Goal: Find specific page/section: Find specific page/section

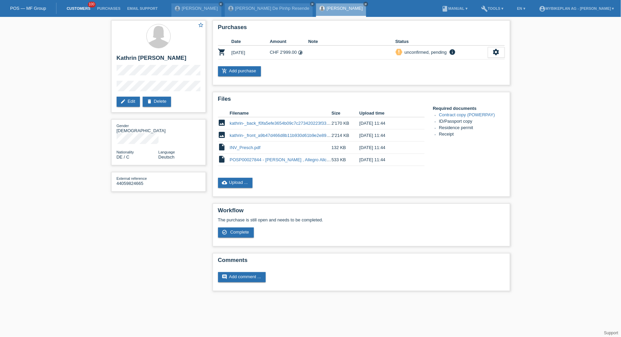
click at [78, 9] on link "Customers" at bounding box center [78, 8] width 30 height 4
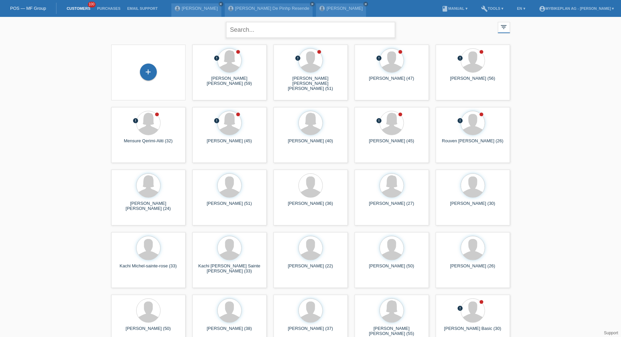
click at [259, 27] on input "text" at bounding box center [310, 30] width 169 height 16
paste input "Formati"
type input "Formati"
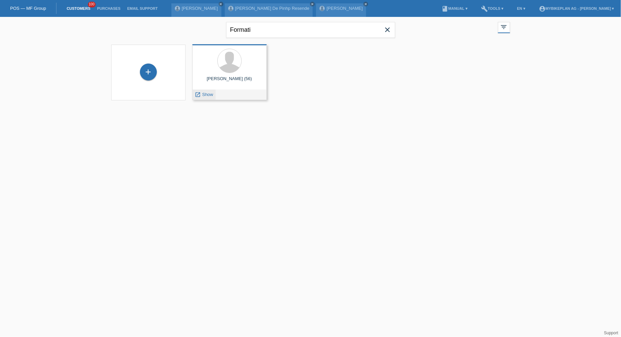
click at [210, 95] on span "Show" at bounding box center [207, 94] width 11 height 5
